Goal: Check status

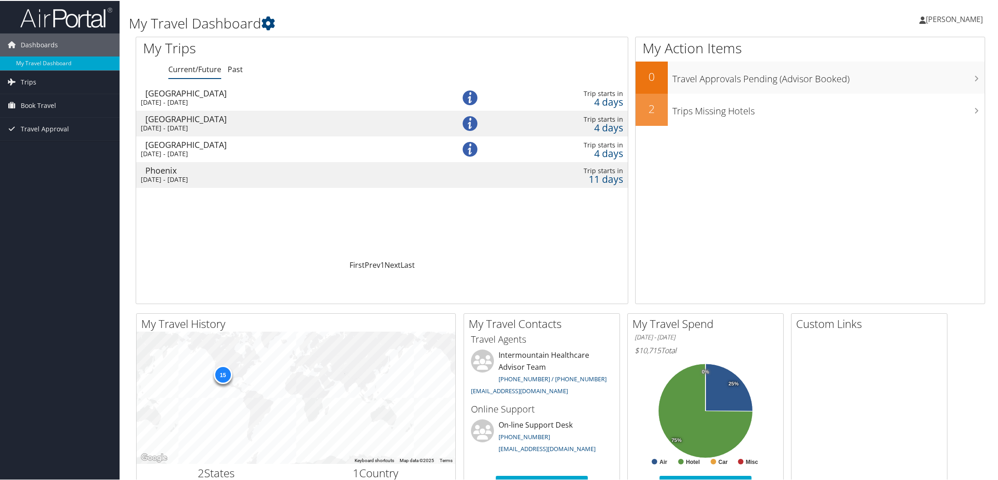
click at [176, 99] on div "[DATE] - [DATE]" at bounding box center [283, 101] width 284 height 8
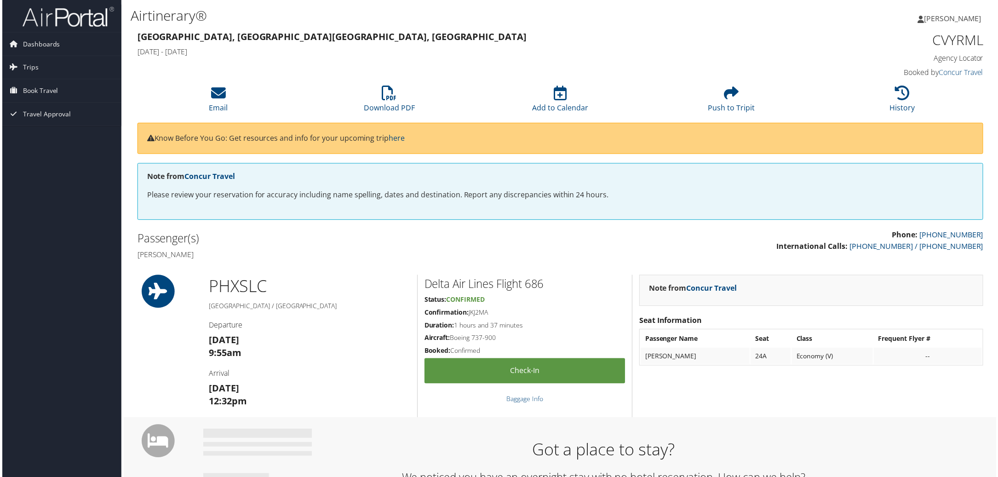
click at [239, 139] on p "Know Before You Go: Get resources and info for your upcoming trip here" at bounding box center [560, 139] width 830 height 12
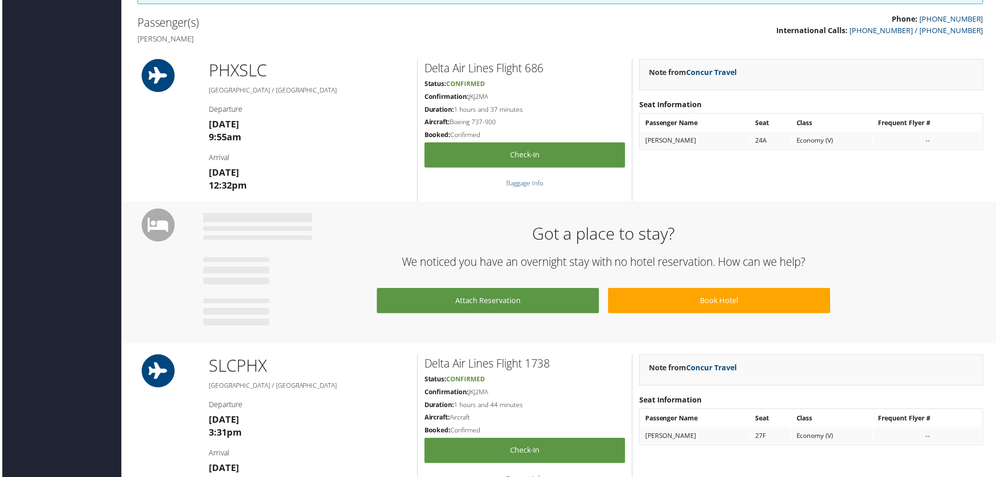
scroll to position [230, 0]
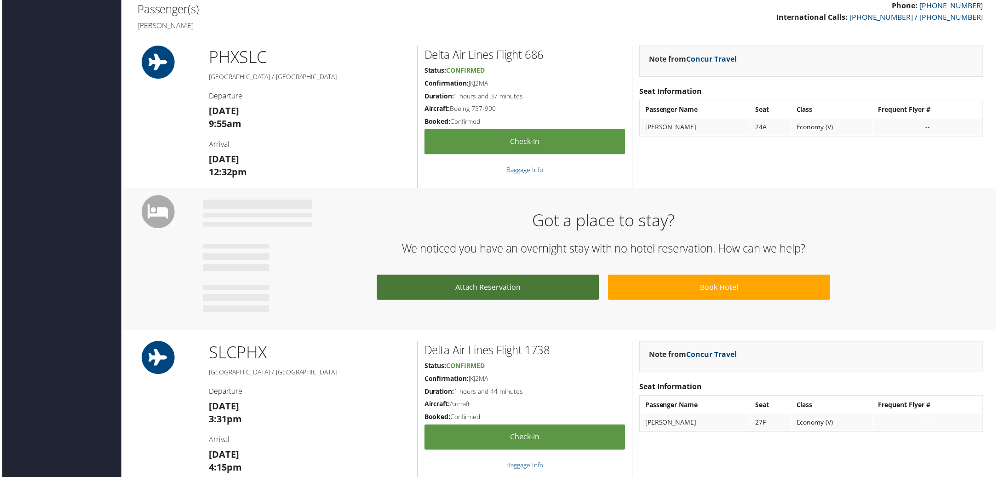
click at [490, 285] on link "Attach Reservation" at bounding box center [487, 288] width 223 height 25
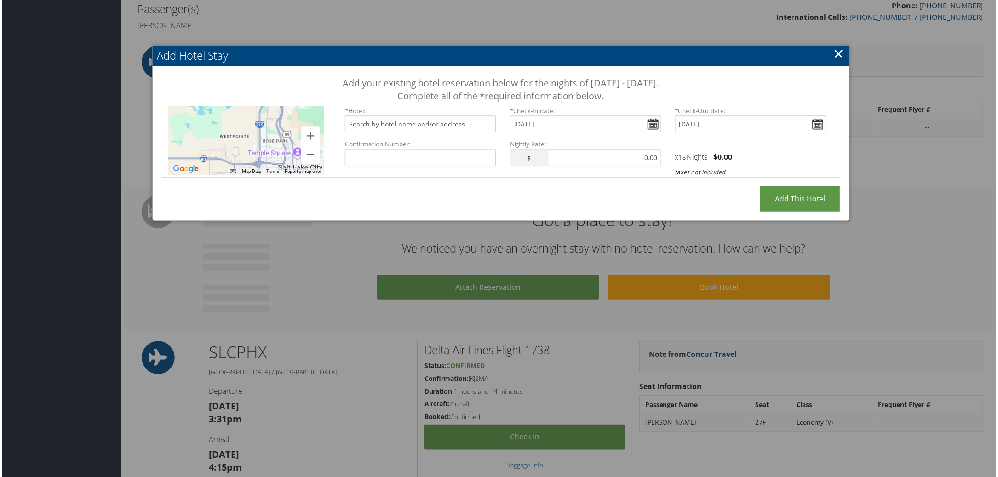
click at [838, 51] on link "×" at bounding box center [839, 54] width 11 height 18
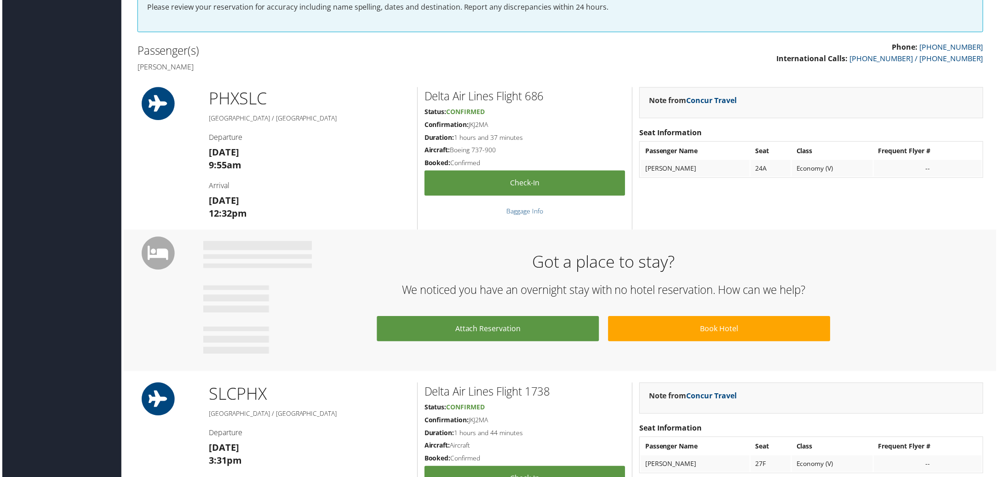
scroll to position [134, 0]
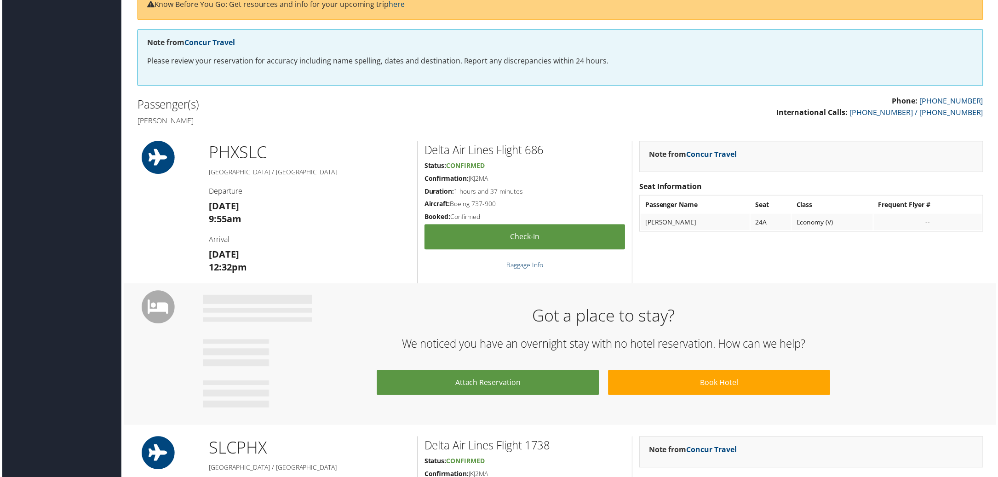
click at [523, 266] on link "Baggage Info" at bounding box center [524, 266] width 37 height 9
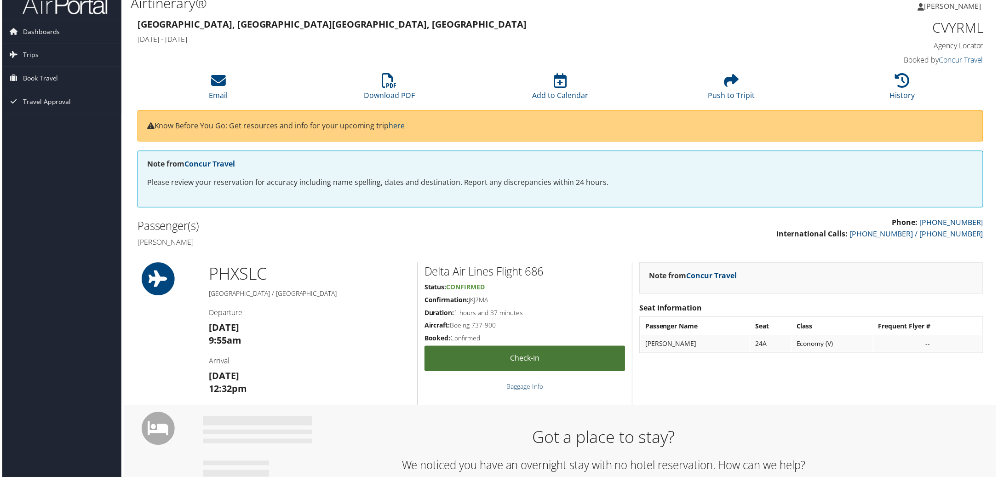
scroll to position [0, 0]
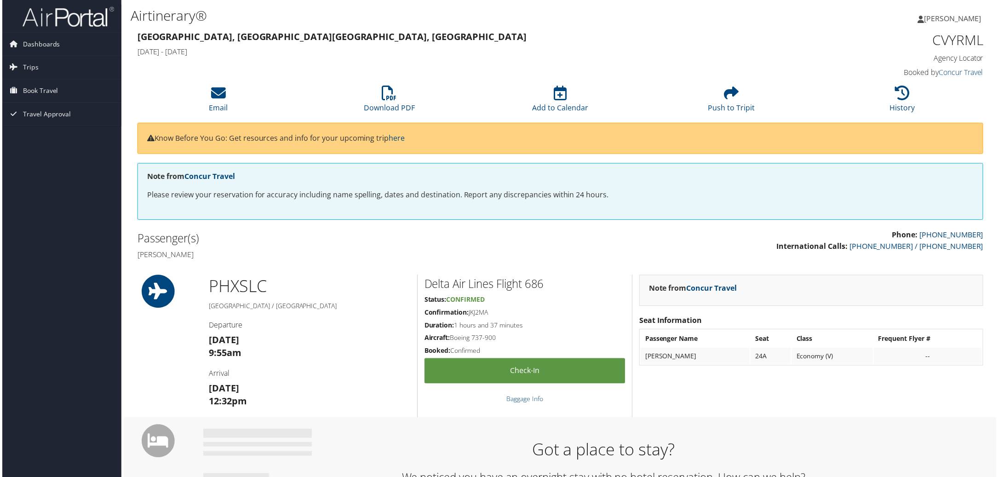
click at [368, 354] on h3 "Sun 07 Sep 9:55am" at bounding box center [308, 348] width 202 height 26
click at [955, 18] on span "[PERSON_NAME]" at bounding box center [954, 18] width 57 height 10
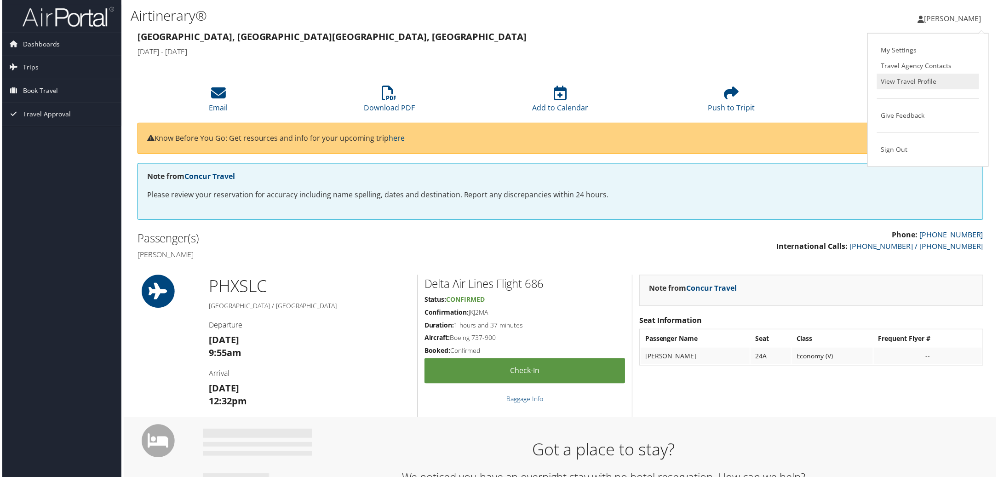
click at [901, 84] on link "View Travel Profile" at bounding box center [929, 82] width 103 height 16
